Goal: Information Seeking & Learning: Learn about a topic

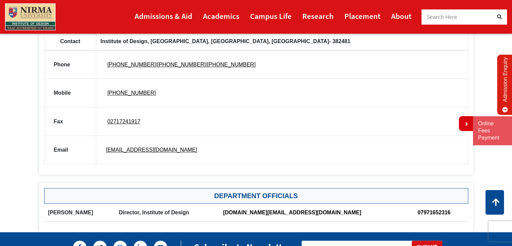
scroll to position [589, 0]
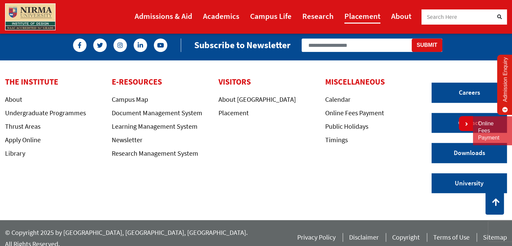
click at [361, 8] on link "Placement" at bounding box center [362, 15] width 36 height 15
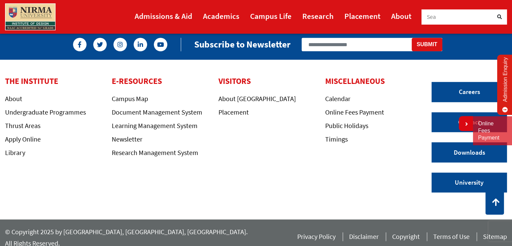
scroll to position [574, 0]
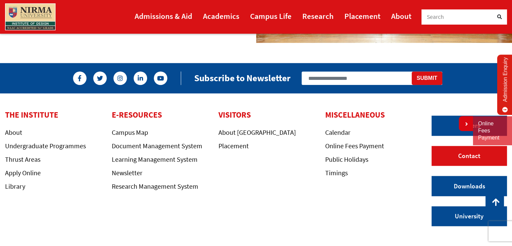
click at [453, 156] on link "Contact" at bounding box center [468, 156] width 75 height 20
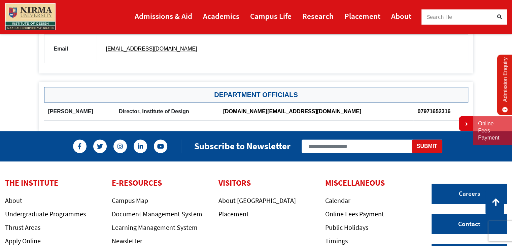
scroll to position [589, 0]
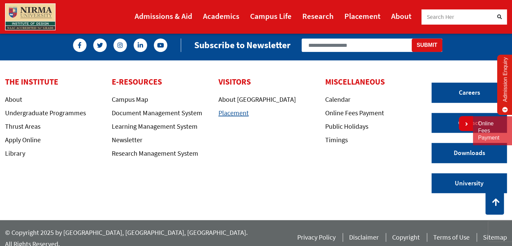
click at [229, 109] on link "Placement" at bounding box center [233, 112] width 30 height 8
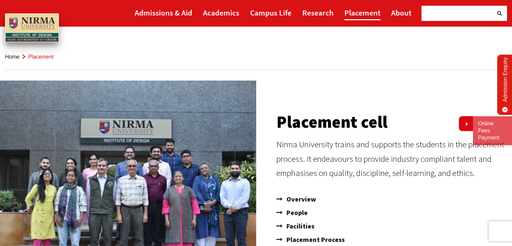
click at [370, 12] on link "Placement" at bounding box center [362, 12] width 36 height 15
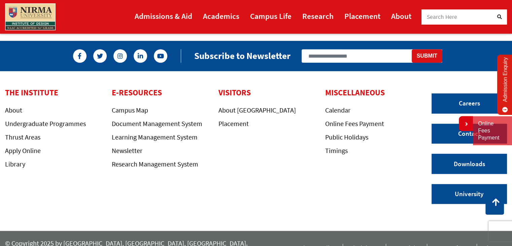
scroll to position [608, 0]
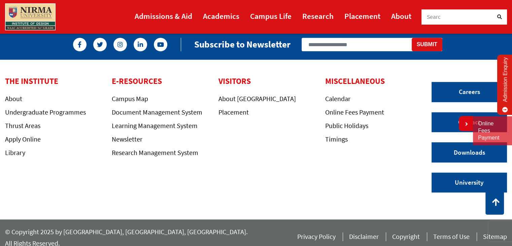
click at [318, 183] on div "THE INSTITUTE About Undergraduate Programmes Thrust Areas Apply Online Library …" at bounding box center [213, 139] width 426 height 126
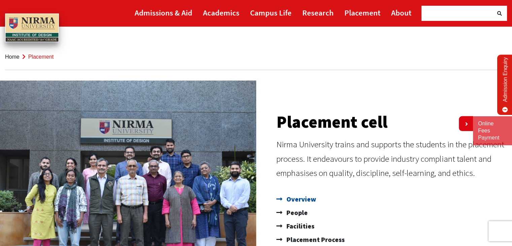
scroll to position [67, 0]
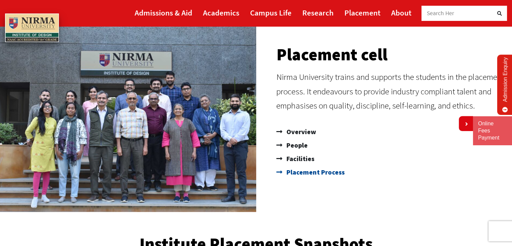
click at [297, 174] on span "Placement Process" at bounding box center [315, 171] width 60 height 13
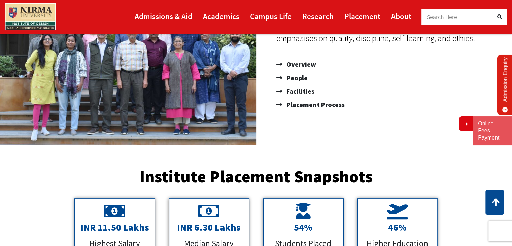
scroll to position [0, 0]
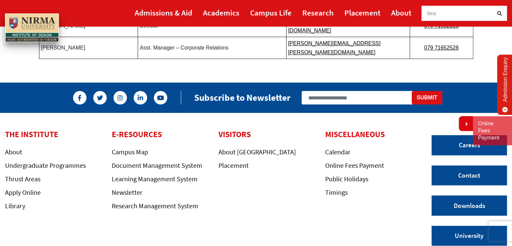
scroll to position [101, 0]
